Goal: Book appointment/travel/reservation

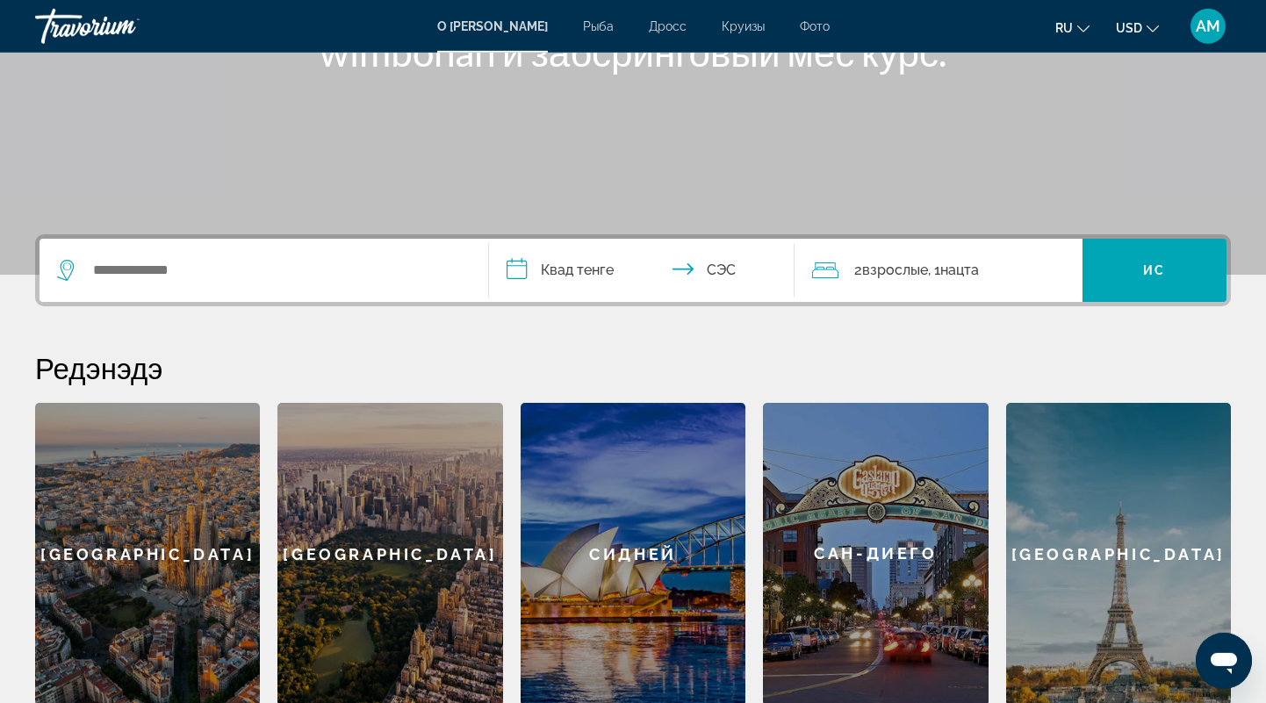
scroll to position [365, 0]
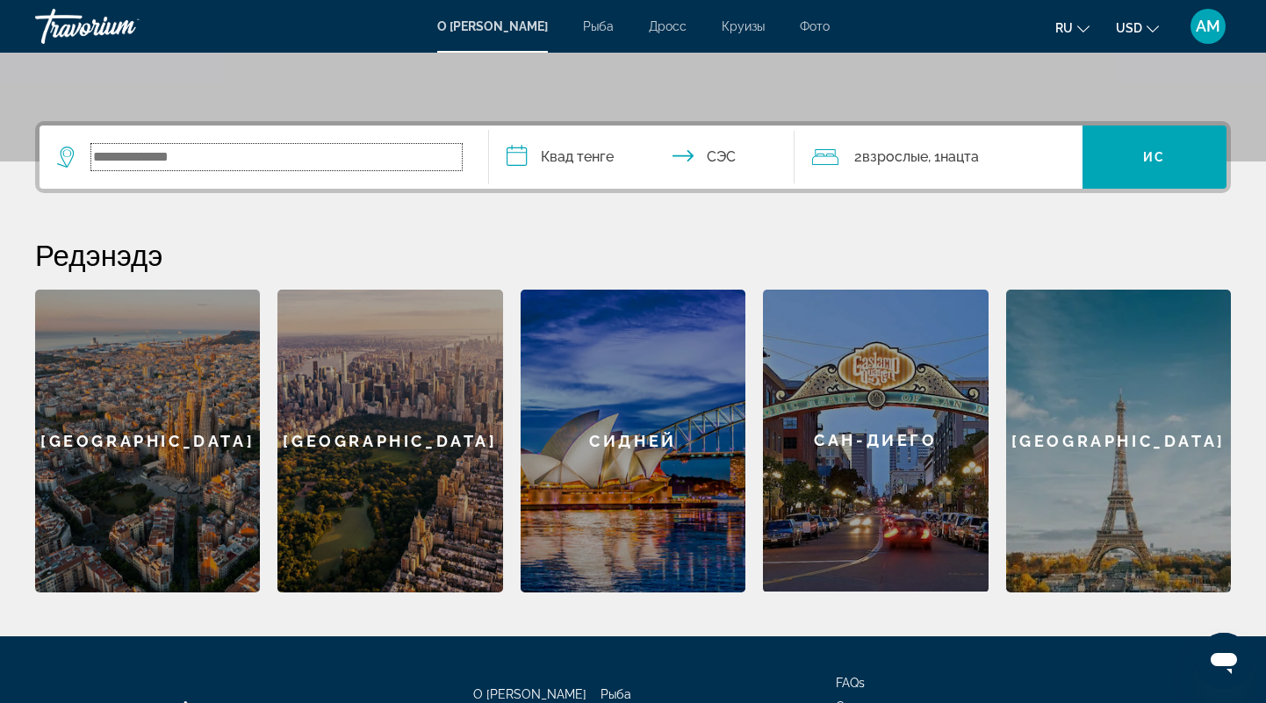
click at [155, 161] on input "Поиск виджет" at bounding box center [276, 157] width 370 height 26
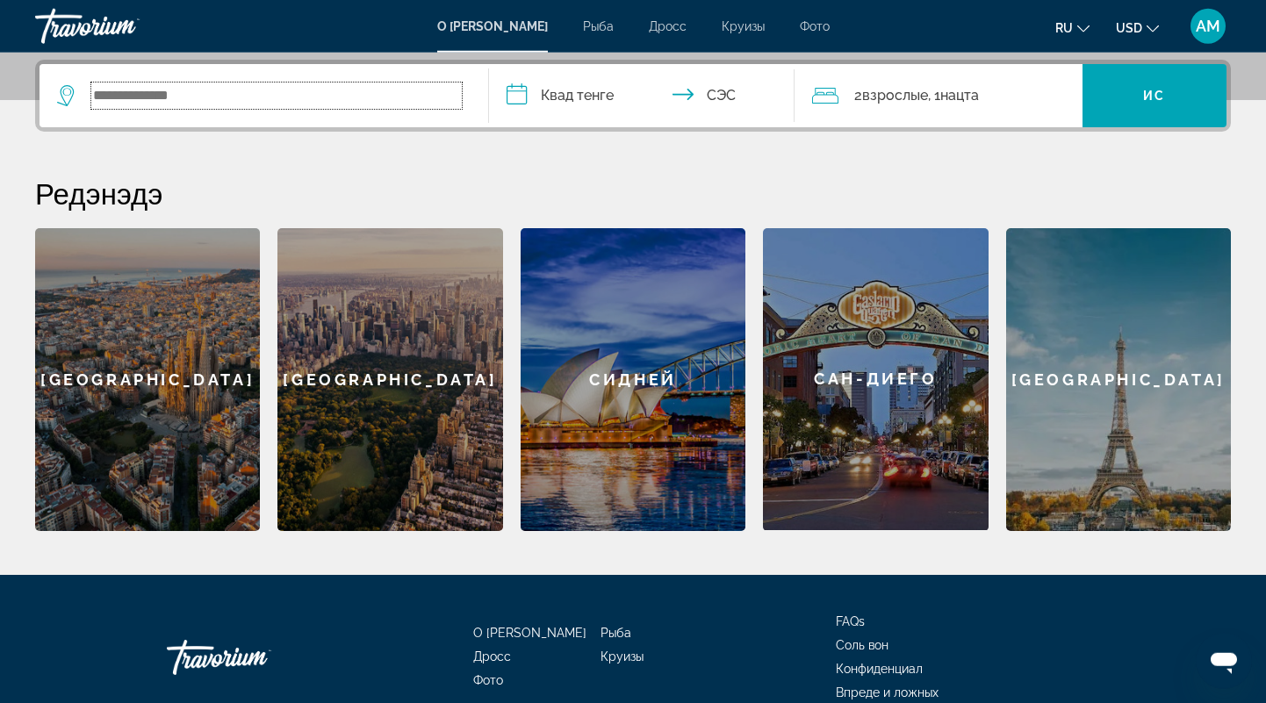
scroll to position [428, 0]
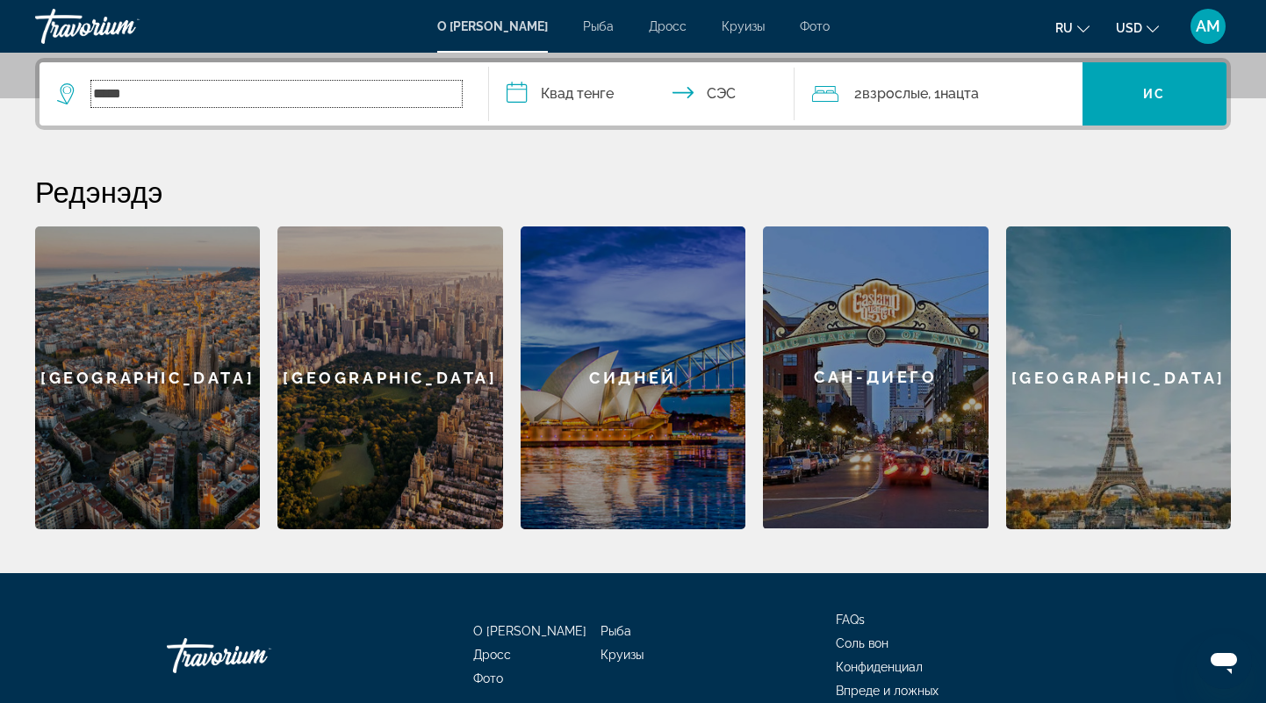
click at [315, 96] on input "*****" at bounding box center [276, 94] width 370 height 26
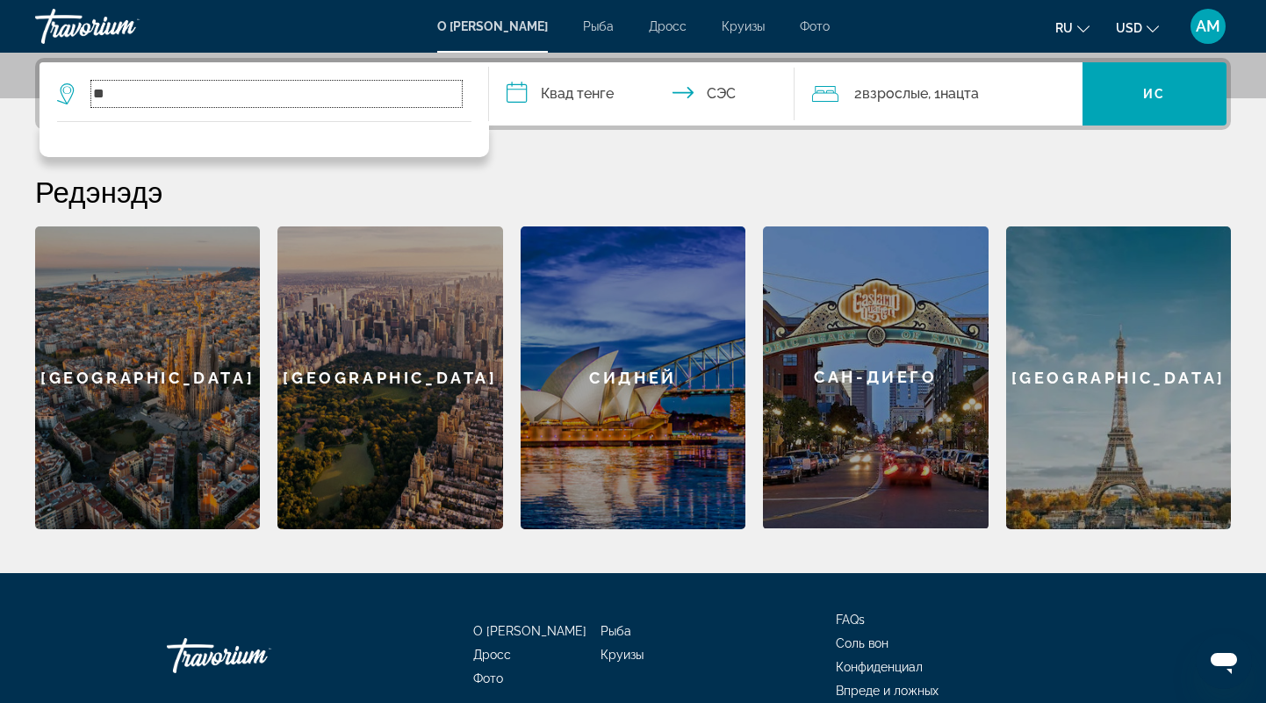
type input "*"
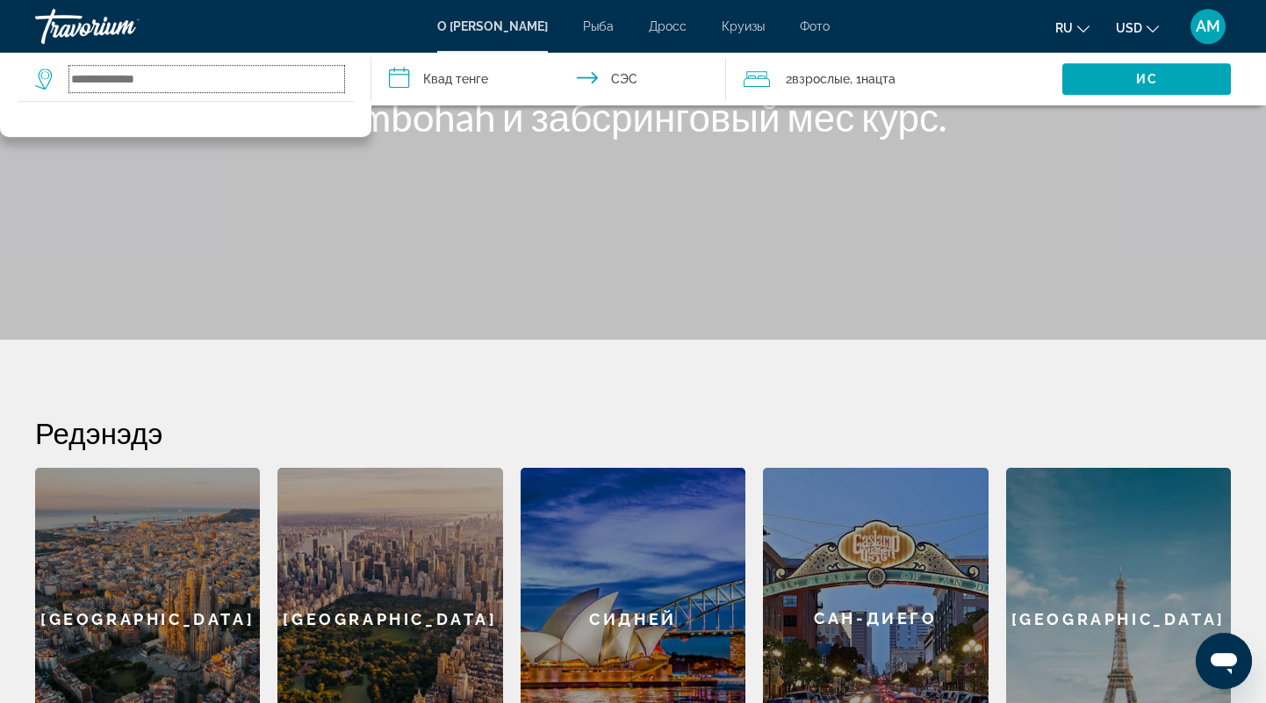
scroll to position [0, 0]
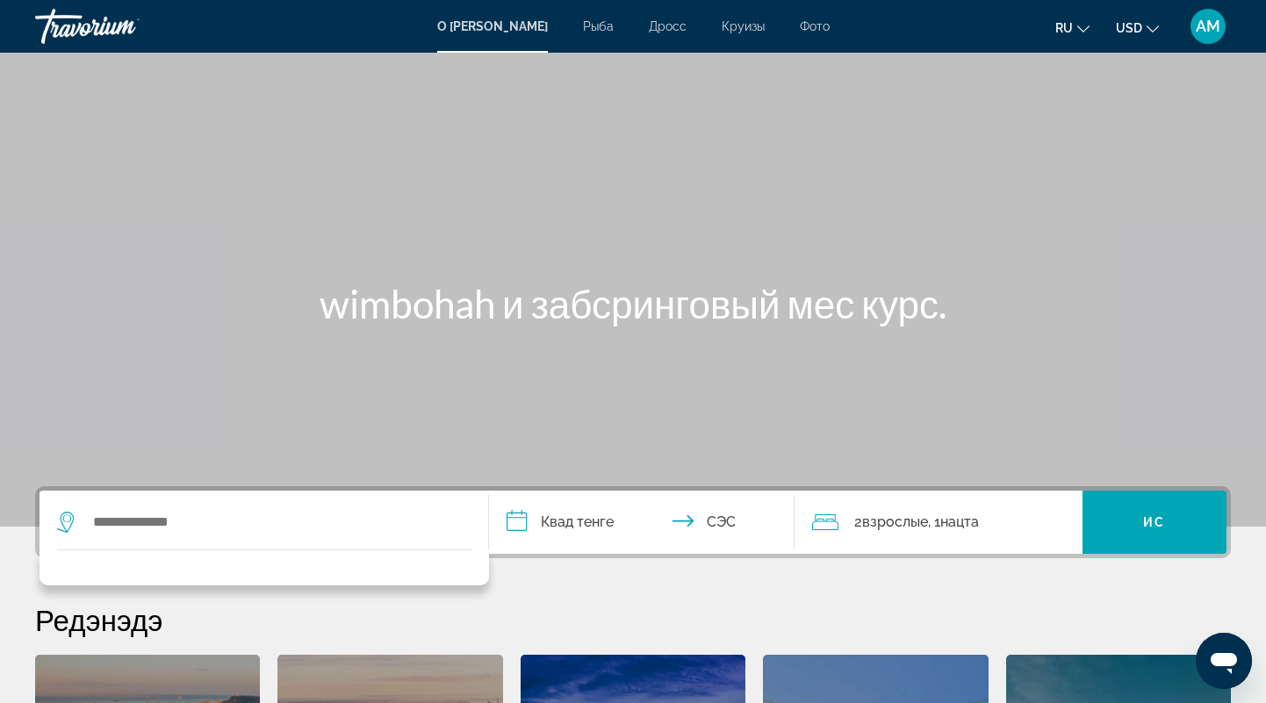
click at [577, 629] on h2 "Редэнэдэ" at bounding box center [632, 619] width 1195 height 35
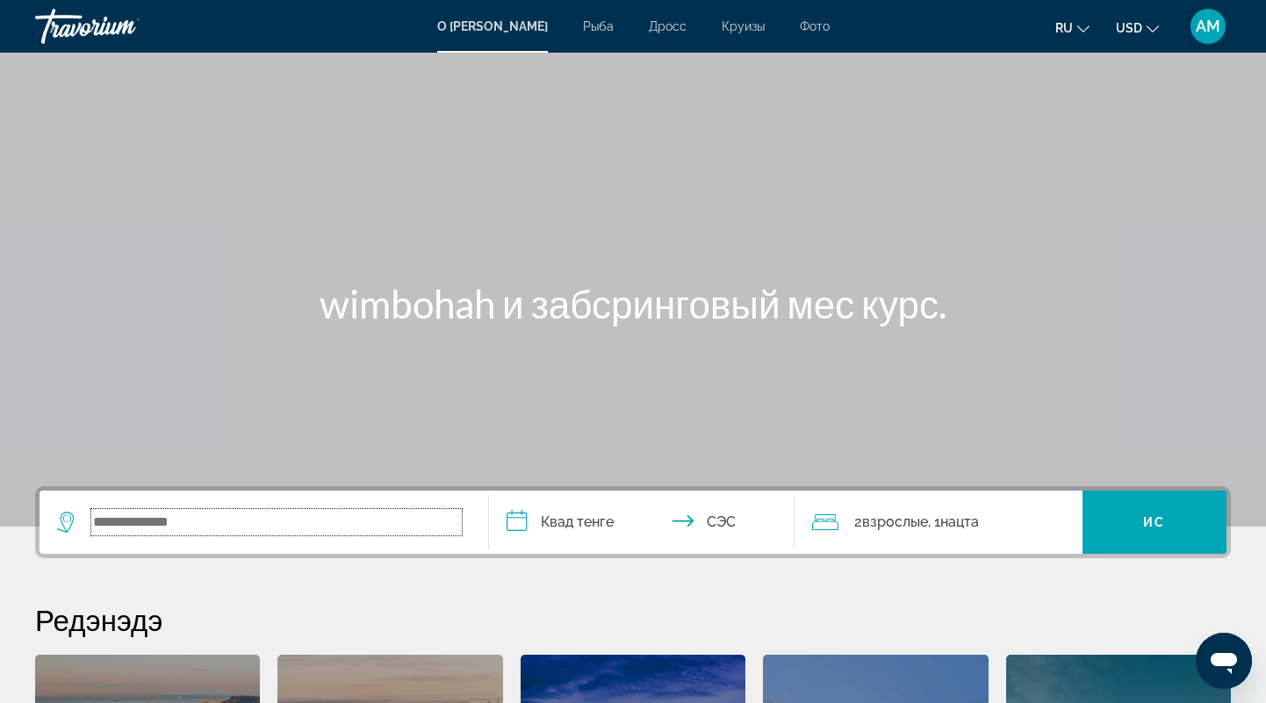
drag, startPoint x: 142, startPoint y: 518, endPoint x: 134, endPoint y: 526, distance: 11.2
click at [142, 518] on input "Поиск виджет" at bounding box center [276, 522] width 370 height 26
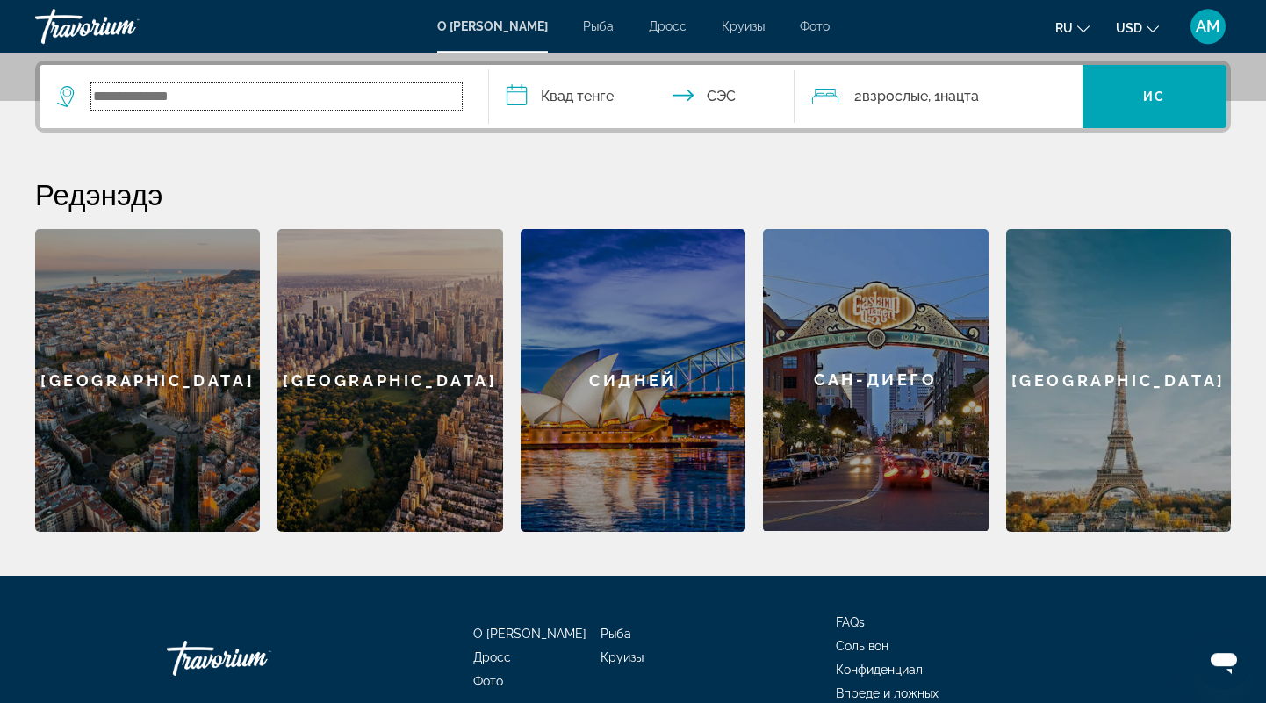
scroll to position [428, 0]
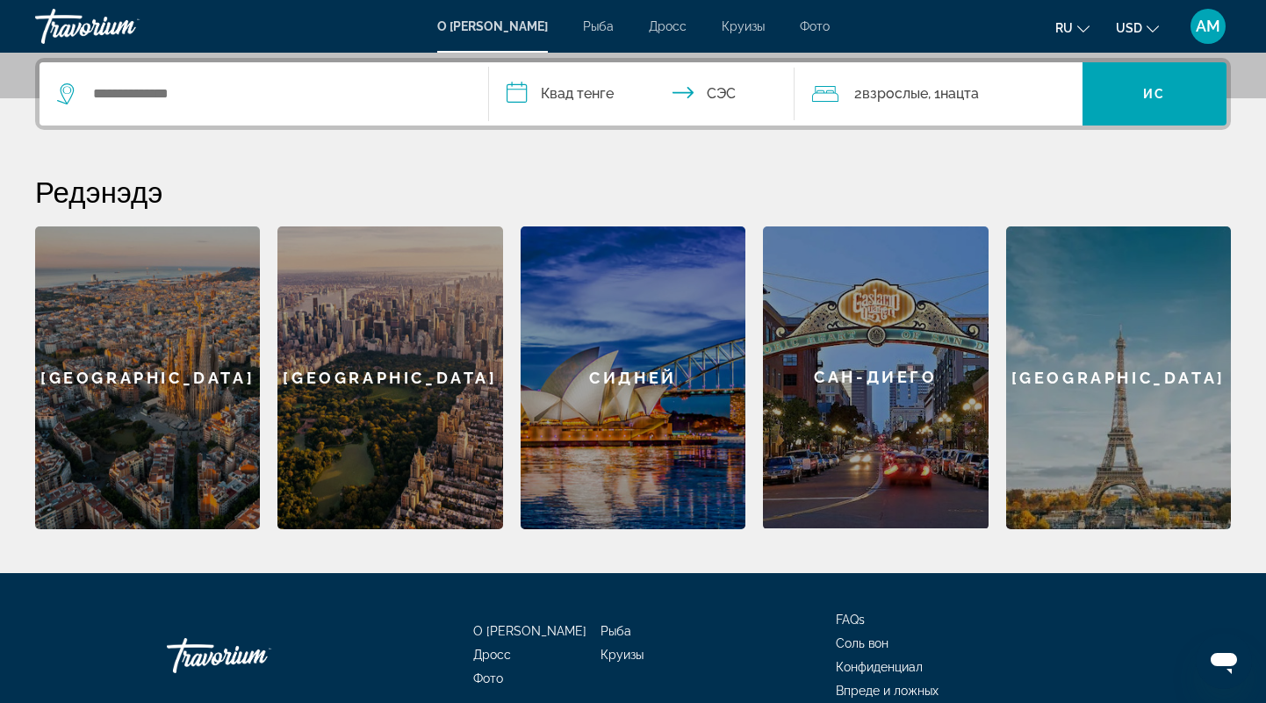
click at [63, 91] on icon "Поиск виджет" at bounding box center [67, 93] width 21 height 21
click at [66, 92] on icon "Поиск виджет" at bounding box center [67, 93] width 21 height 21
click at [135, 87] on input "Поиск виджет" at bounding box center [276, 94] width 370 height 26
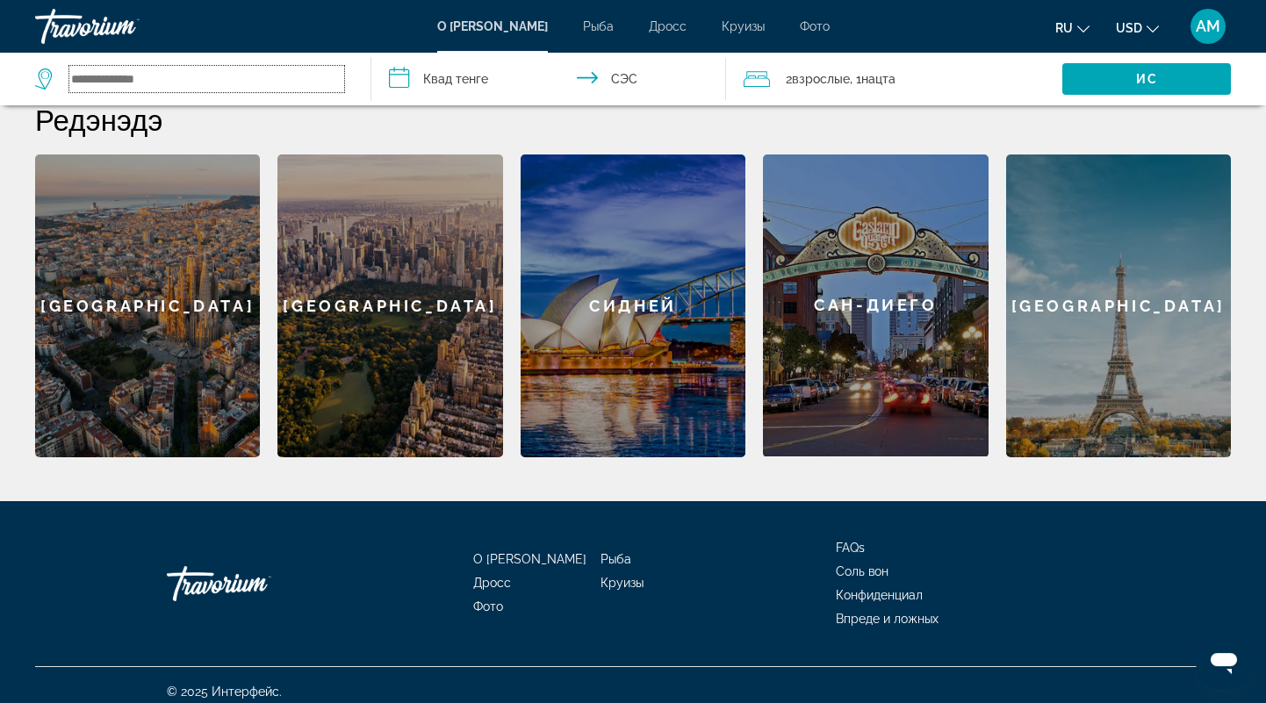
scroll to position [513, 0]
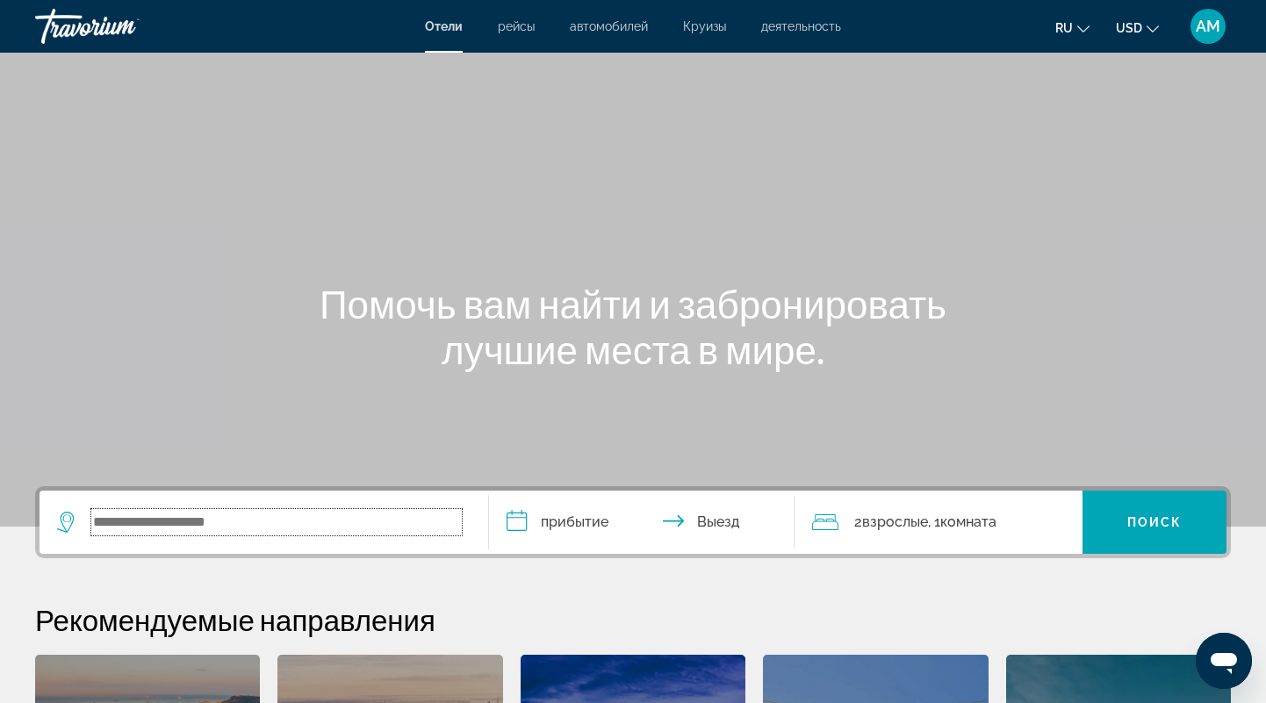
click at [147, 522] on input "Search widget" at bounding box center [276, 522] width 370 height 26
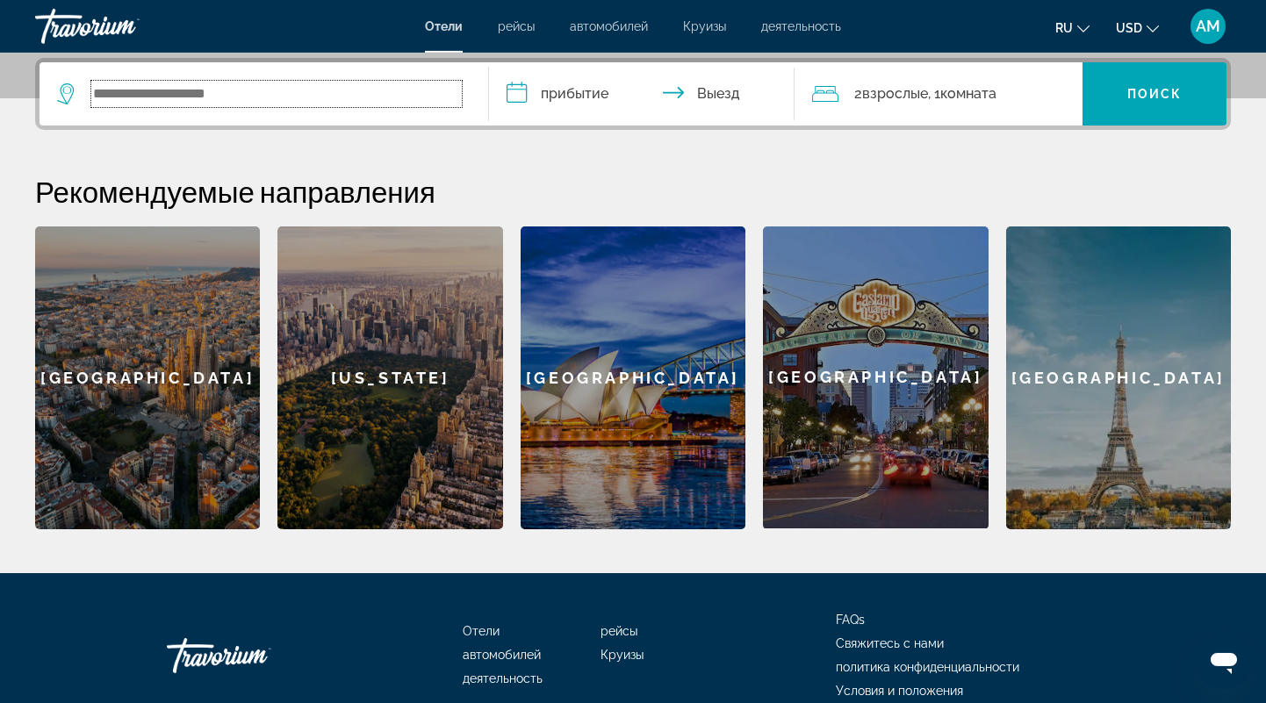
scroll to position [428, 0]
click at [162, 96] on input "Search widget" at bounding box center [276, 94] width 370 height 26
click at [163, 94] on input "Search widget" at bounding box center [276, 94] width 370 height 26
type input "*"
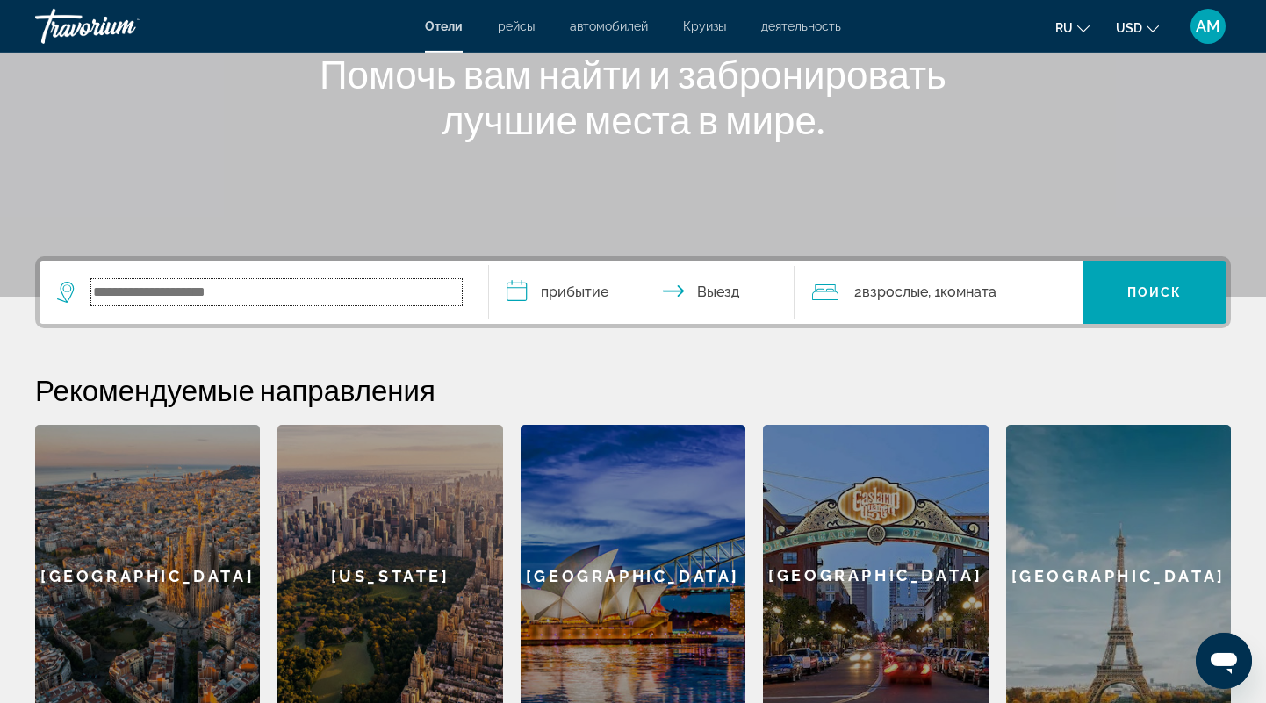
scroll to position [63, 0]
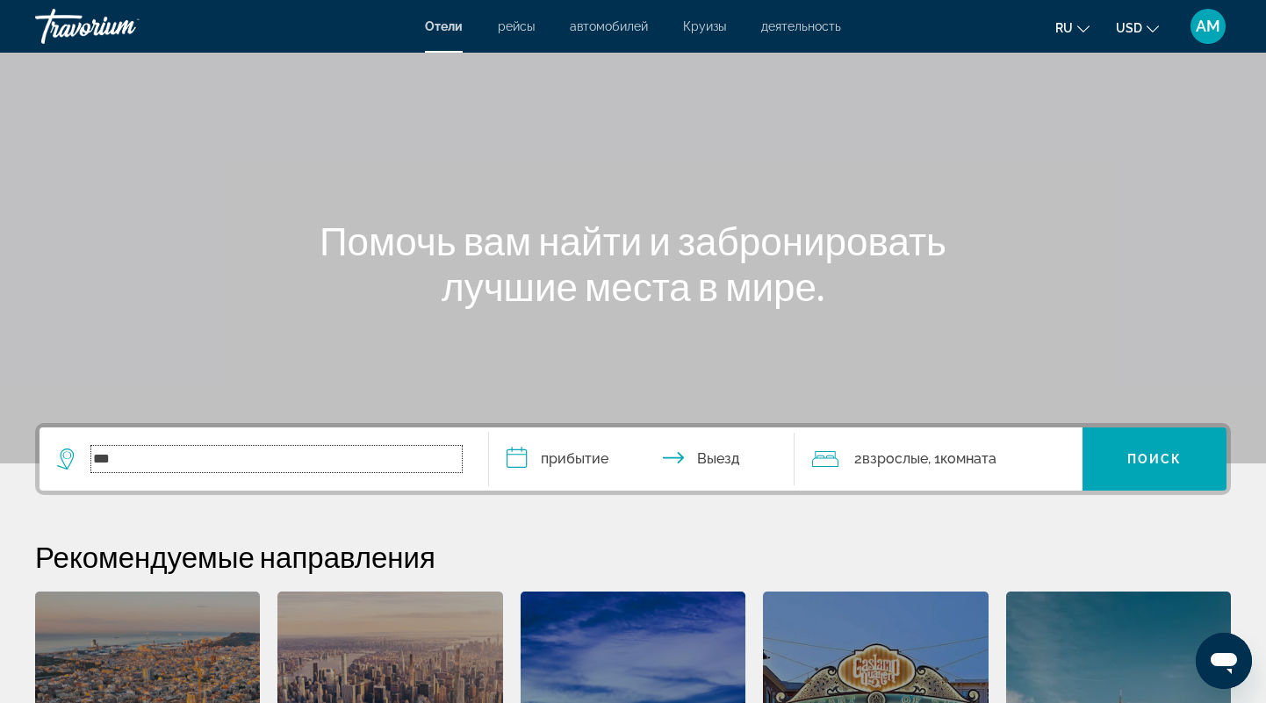
type input "***"
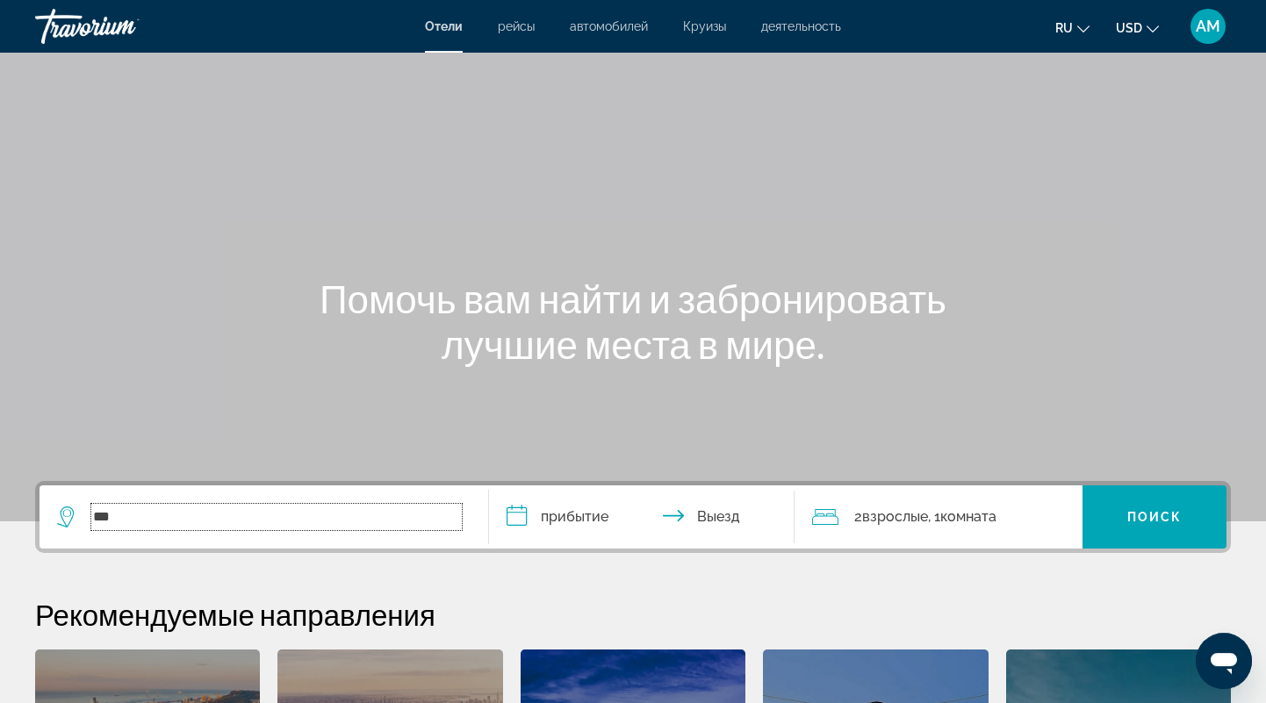
scroll to position [0, 0]
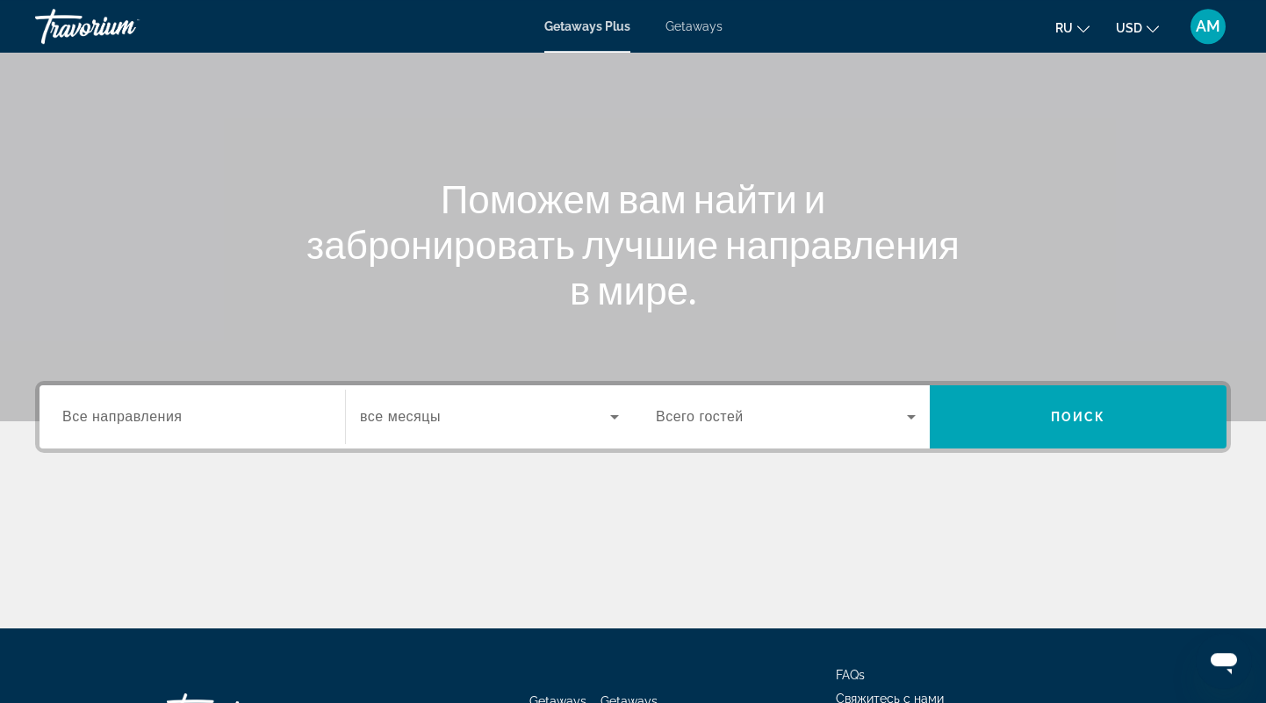
scroll to position [183, 0]
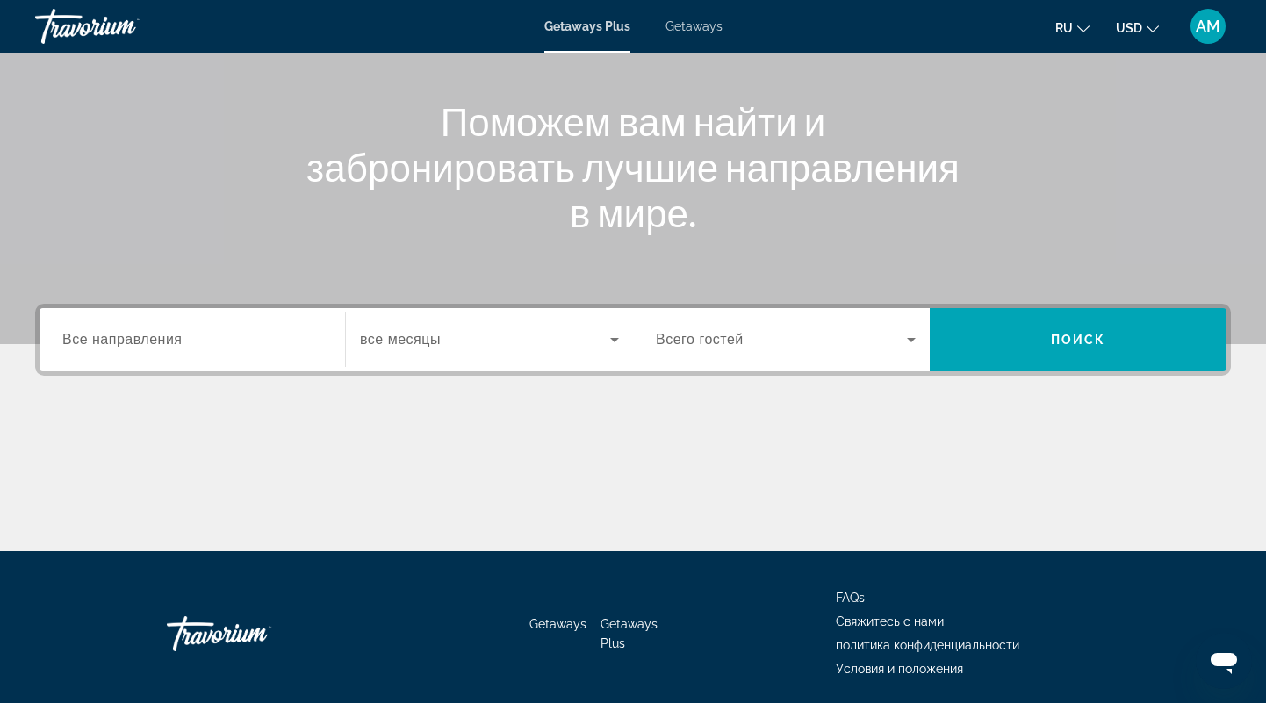
click at [183, 353] on div "Search widget" at bounding box center [192, 340] width 260 height 50
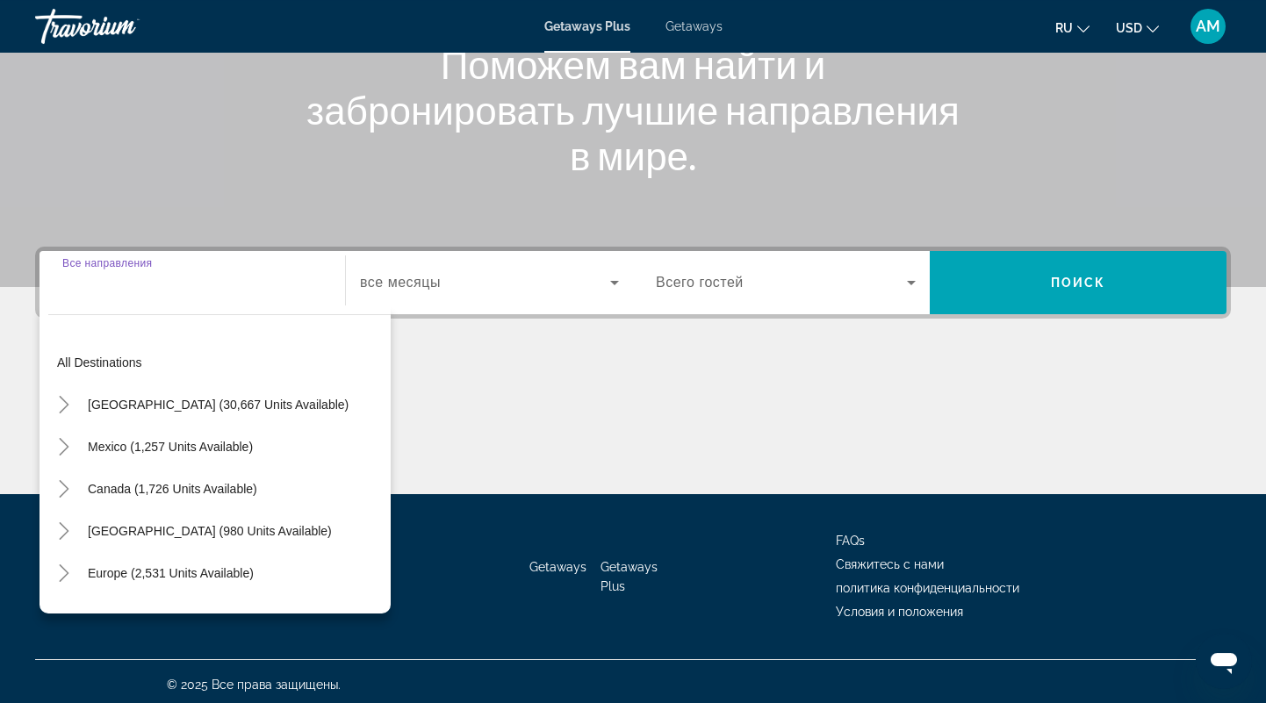
scroll to position [245, 0]
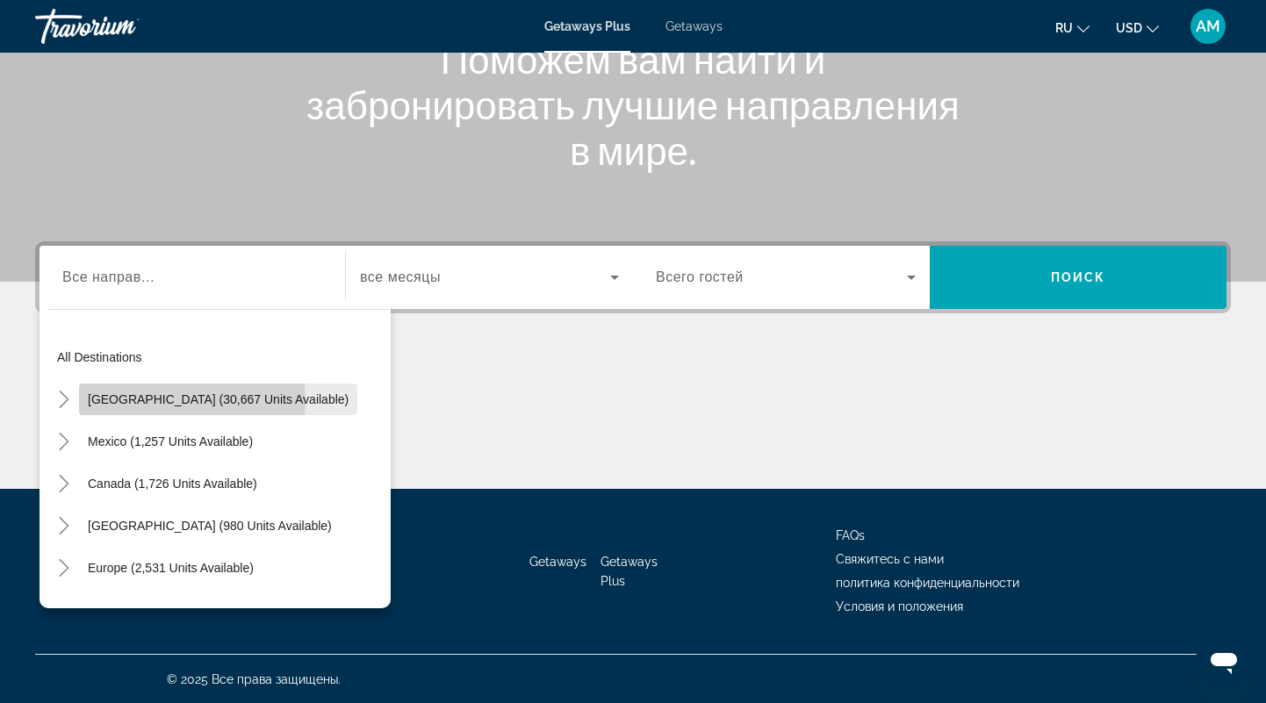
click at [160, 401] on span "United States (30,667 units available)" at bounding box center [218, 399] width 261 height 14
type input "**********"
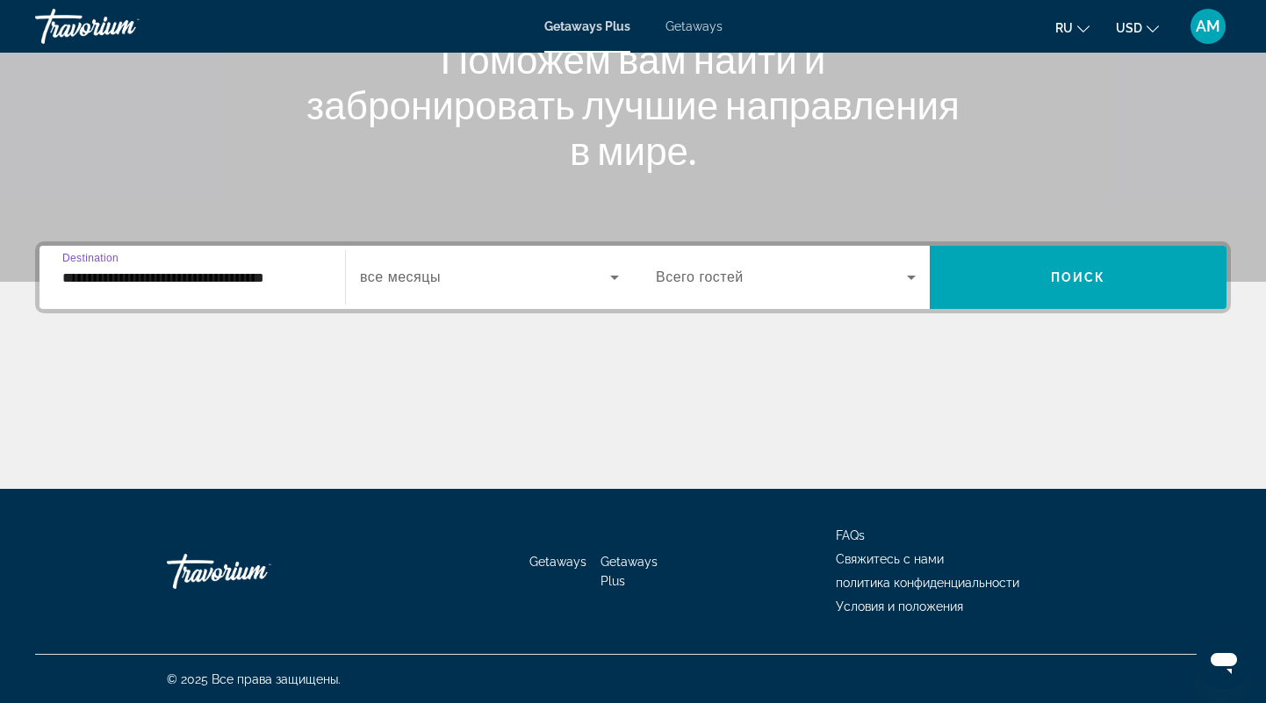
click at [620, 267] on icon "Search widget" at bounding box center [614, 277] width 21 height 21
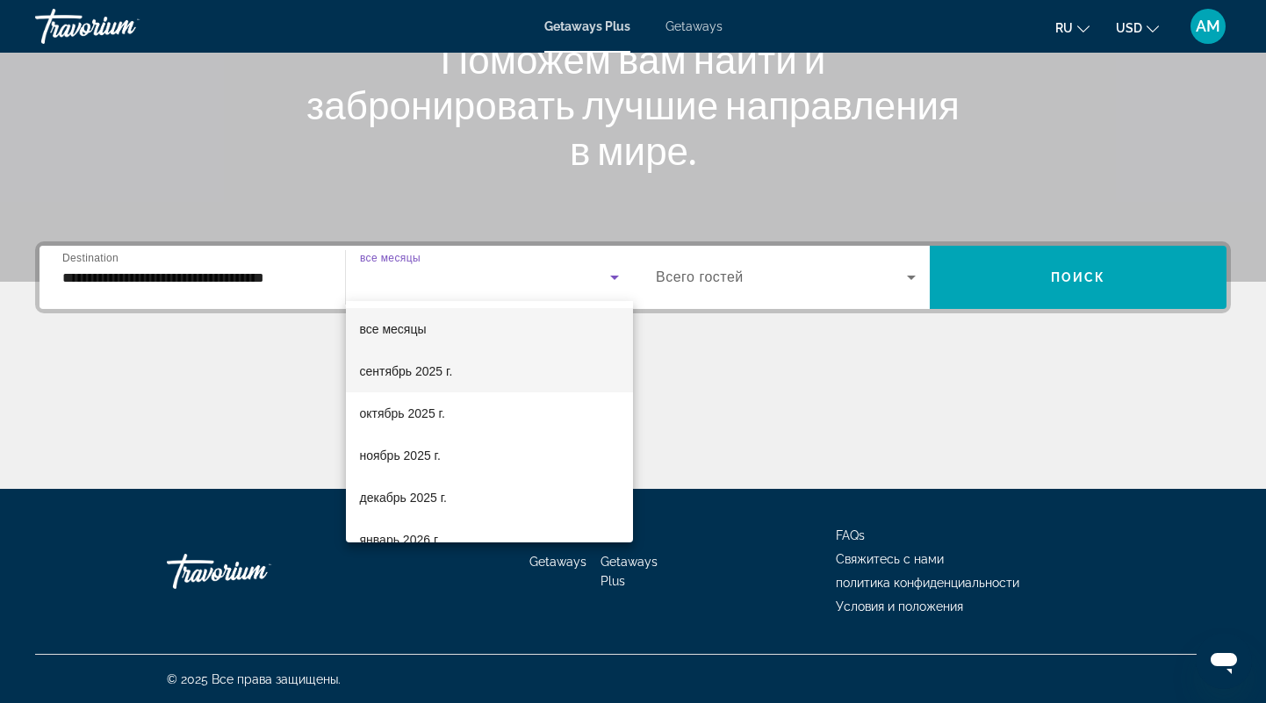
click at [475, 378] on mat-option "сентябрь 2025 г." at bounding box center [490, 371] width 288 height 42
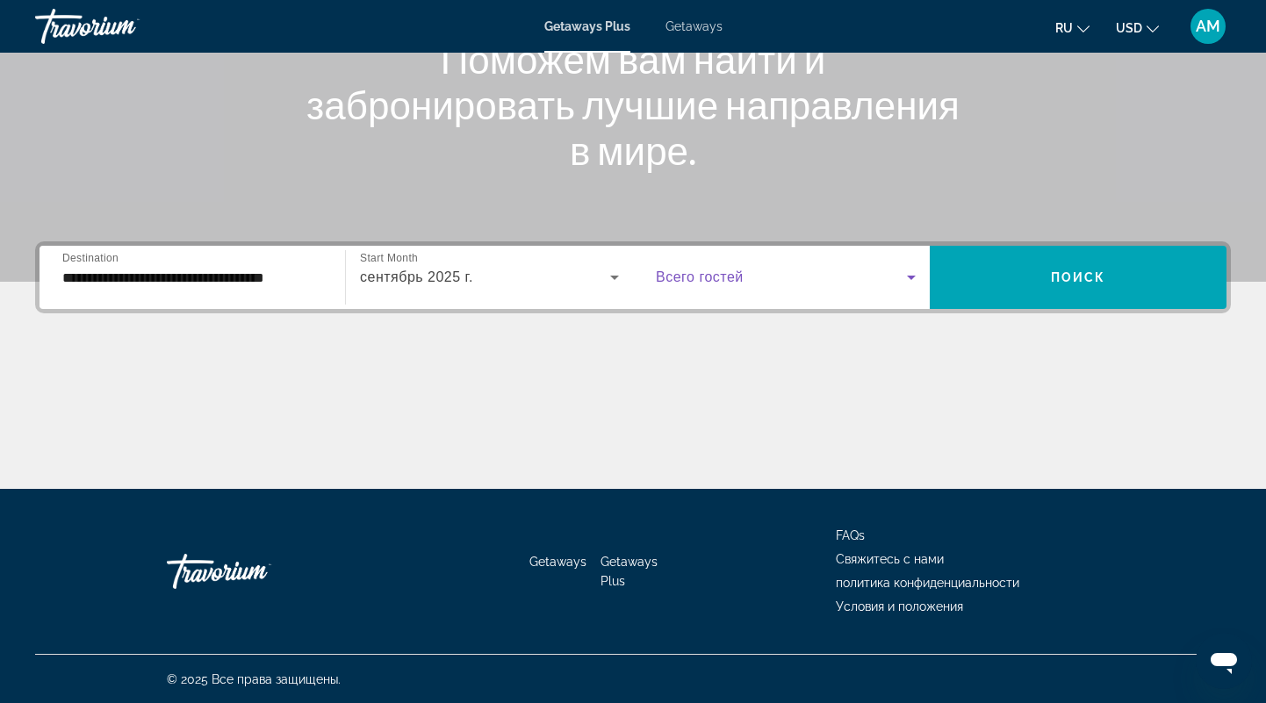
click at [819, 278] on span "Search widget" at bounding box center [781, 277] width 251 height 21
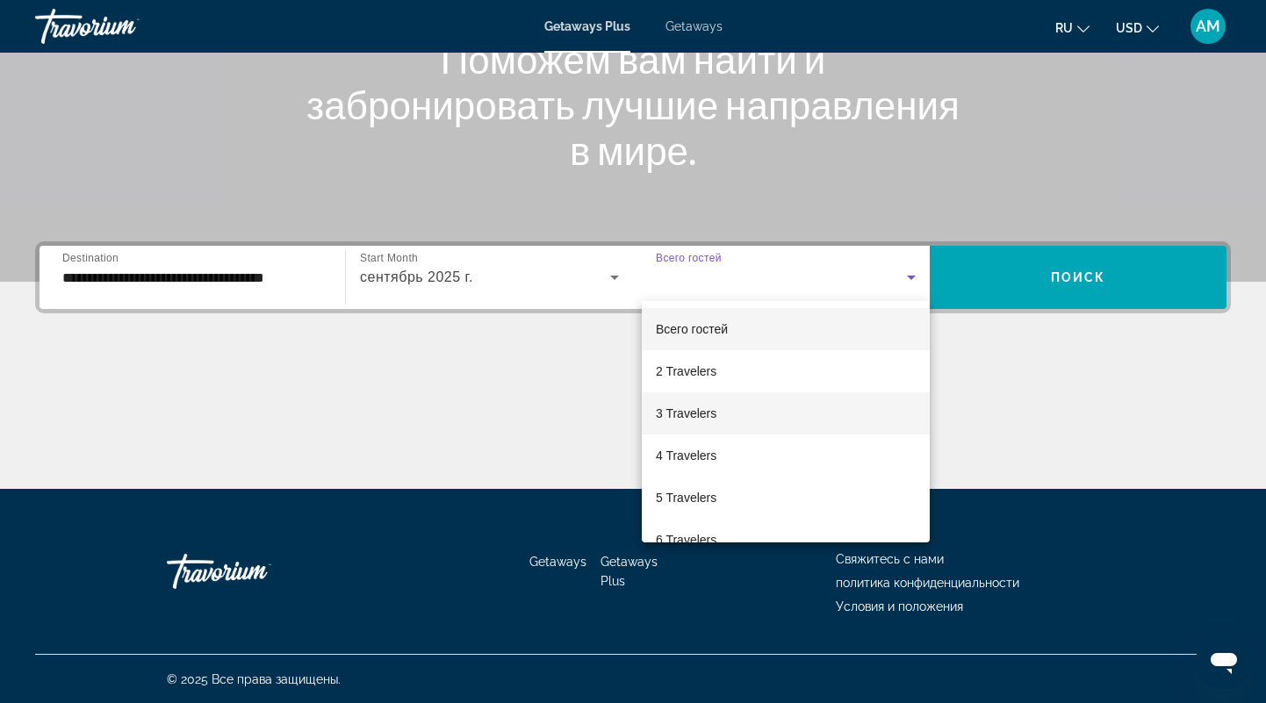
scroll to position [193, 0]
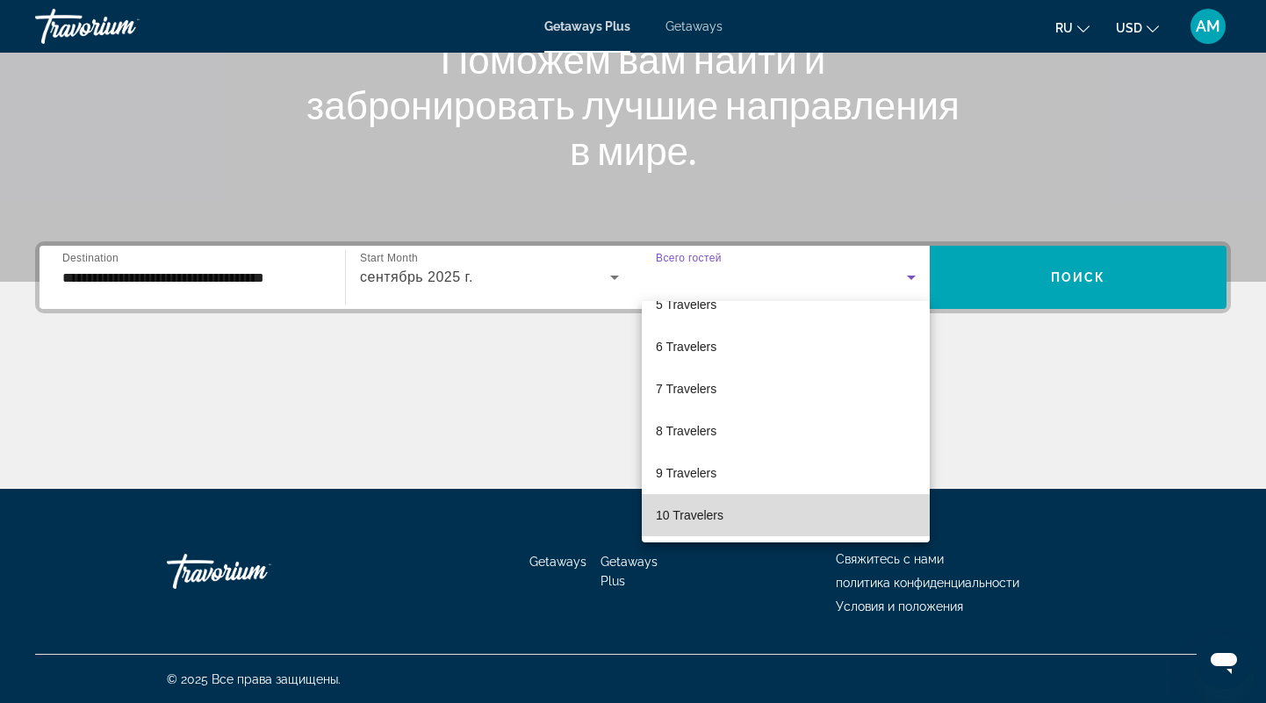
click at [729, 520] on mat-option "10 Travelers" at bounding box center [786, 515] width 288 height 42
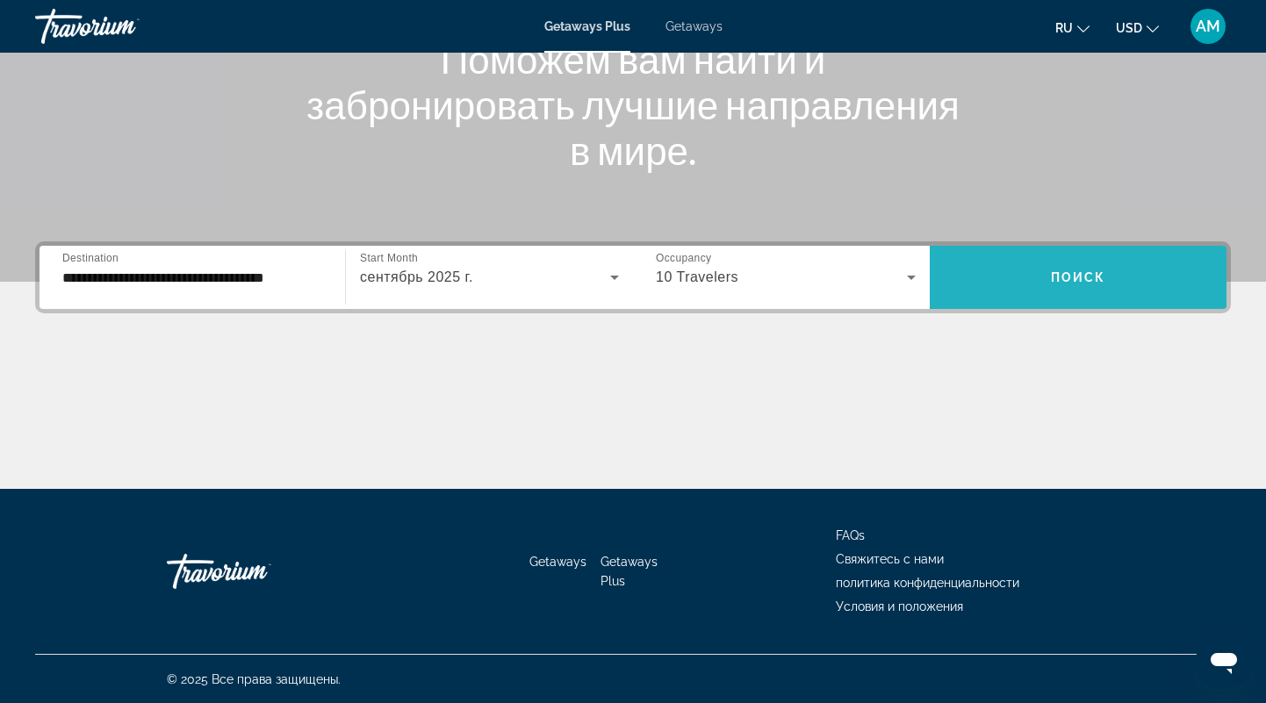
click at [1062, 292] on span "Search widget" at bounding box center [1077, 277] width 297 height 42
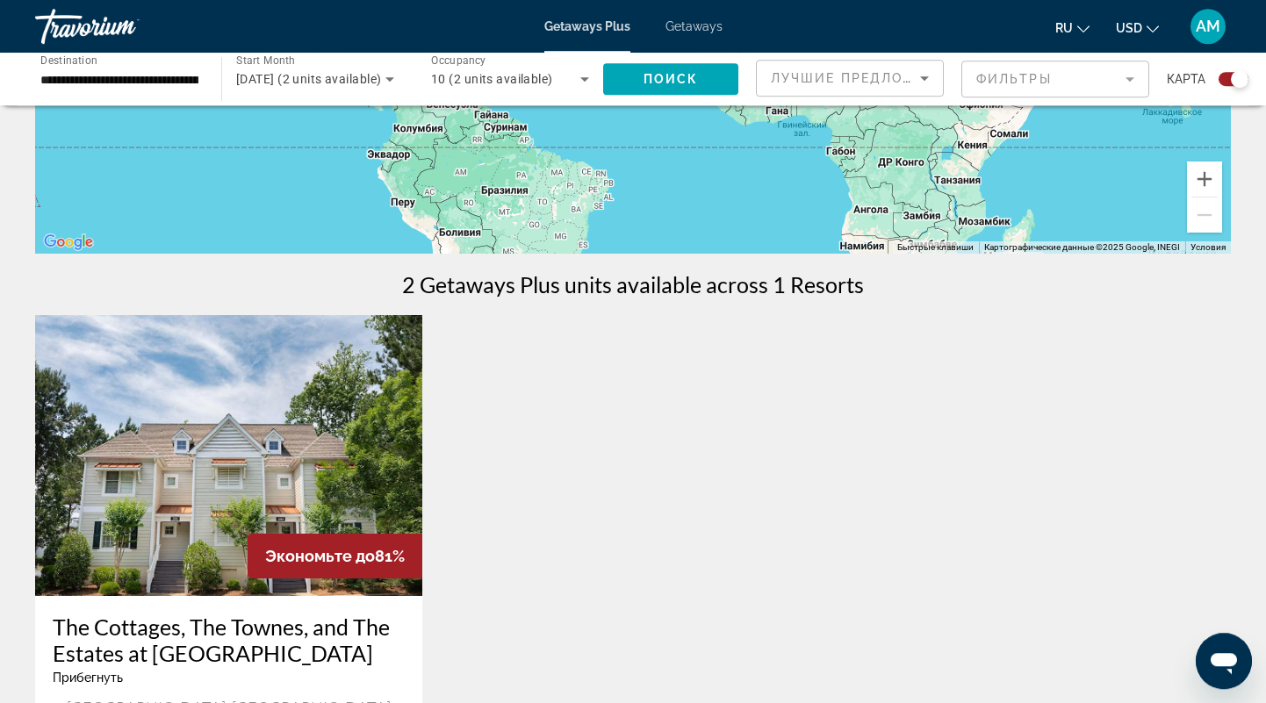
scroll to position [274, 0]
